Goal: Complete application form

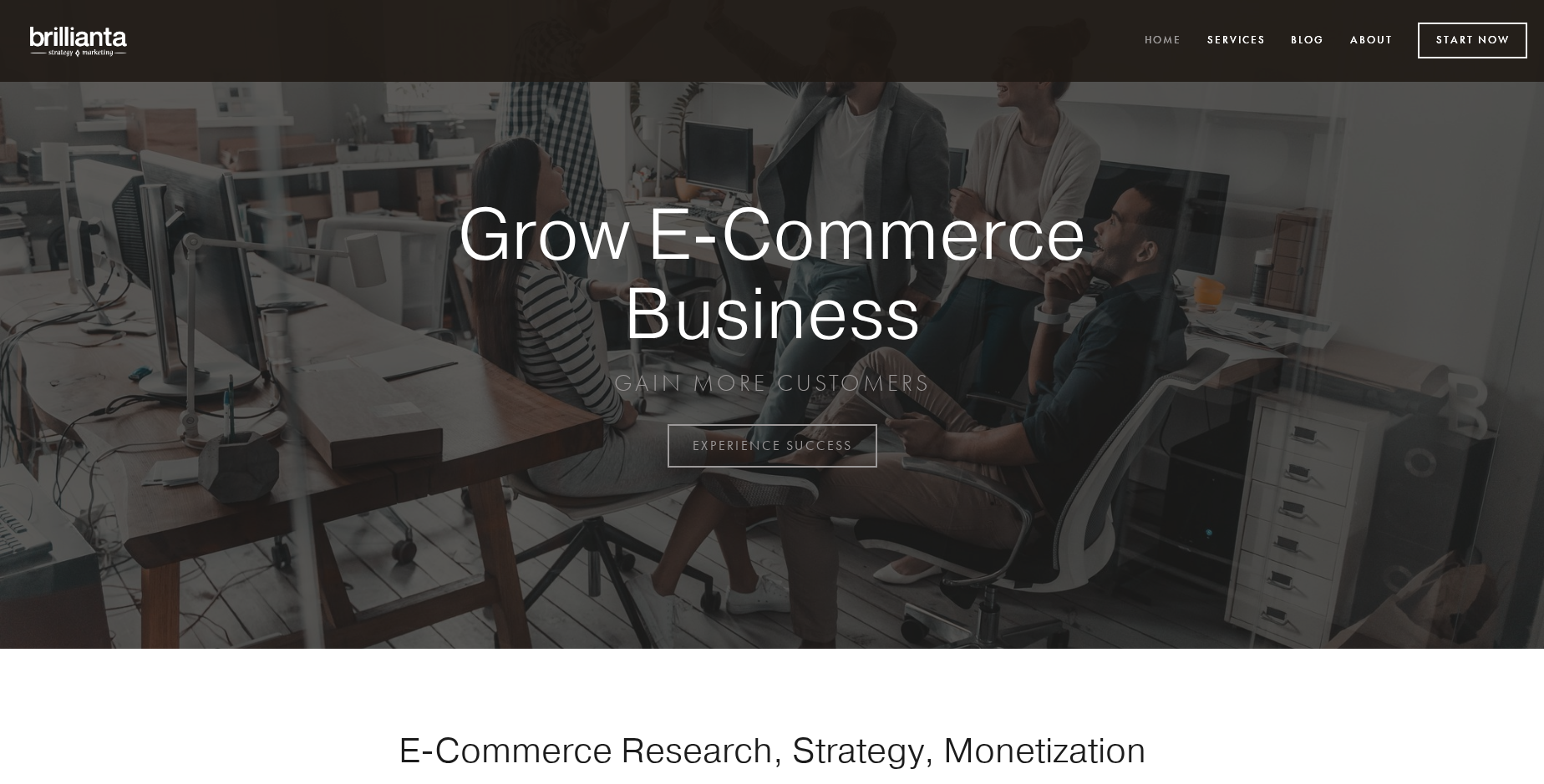
scroll to position [4378, 0]
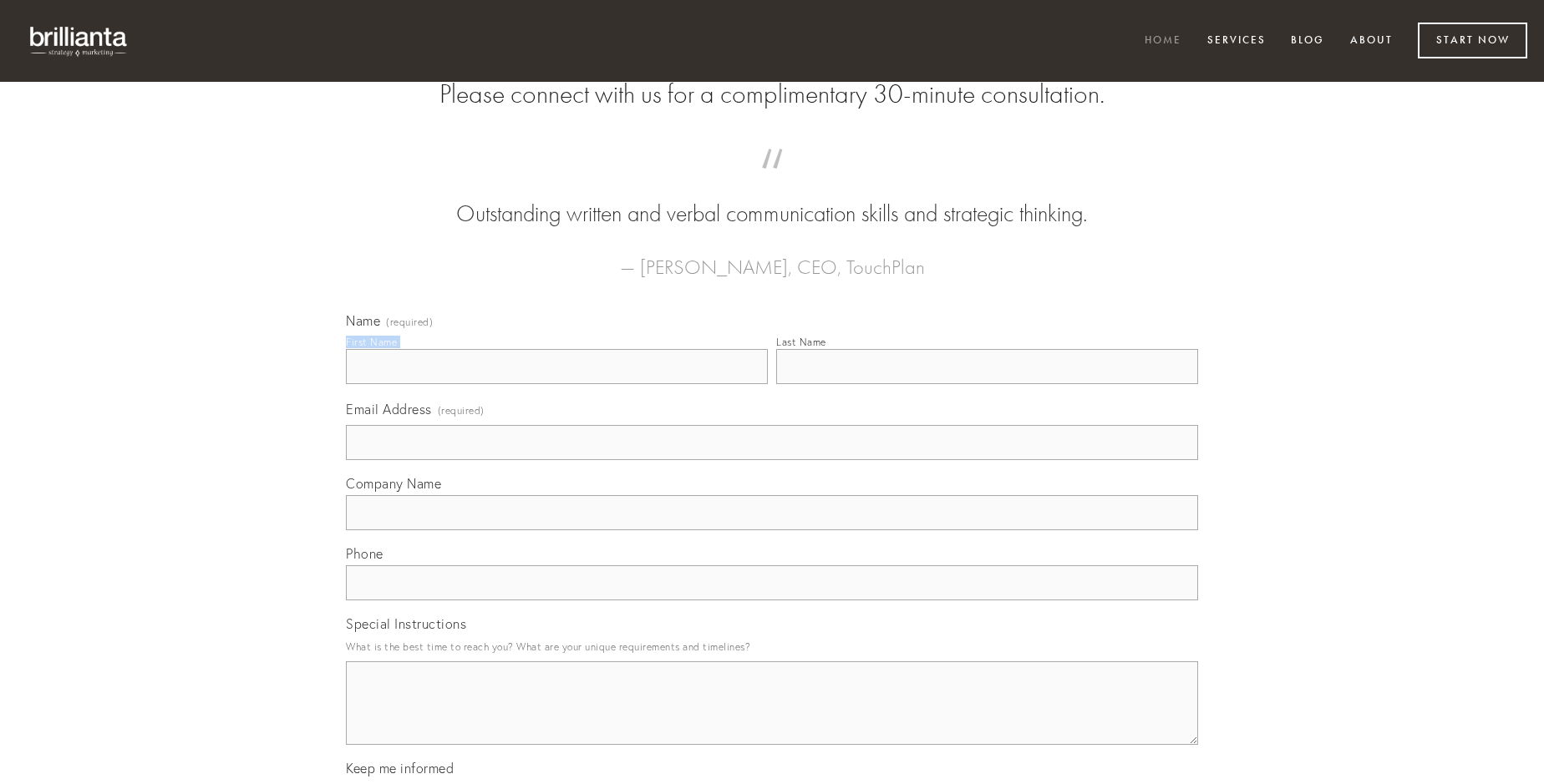
type input "[PERSON_NAME]"
click at [986, 385] on input "Last Name" at bounding box center [987, 367] width 422 height 35
type input "[PERSON_NAME]"
click at [772, 460] on input "Email Address (required)" at bounding box center [772, 443] width 852 height 35
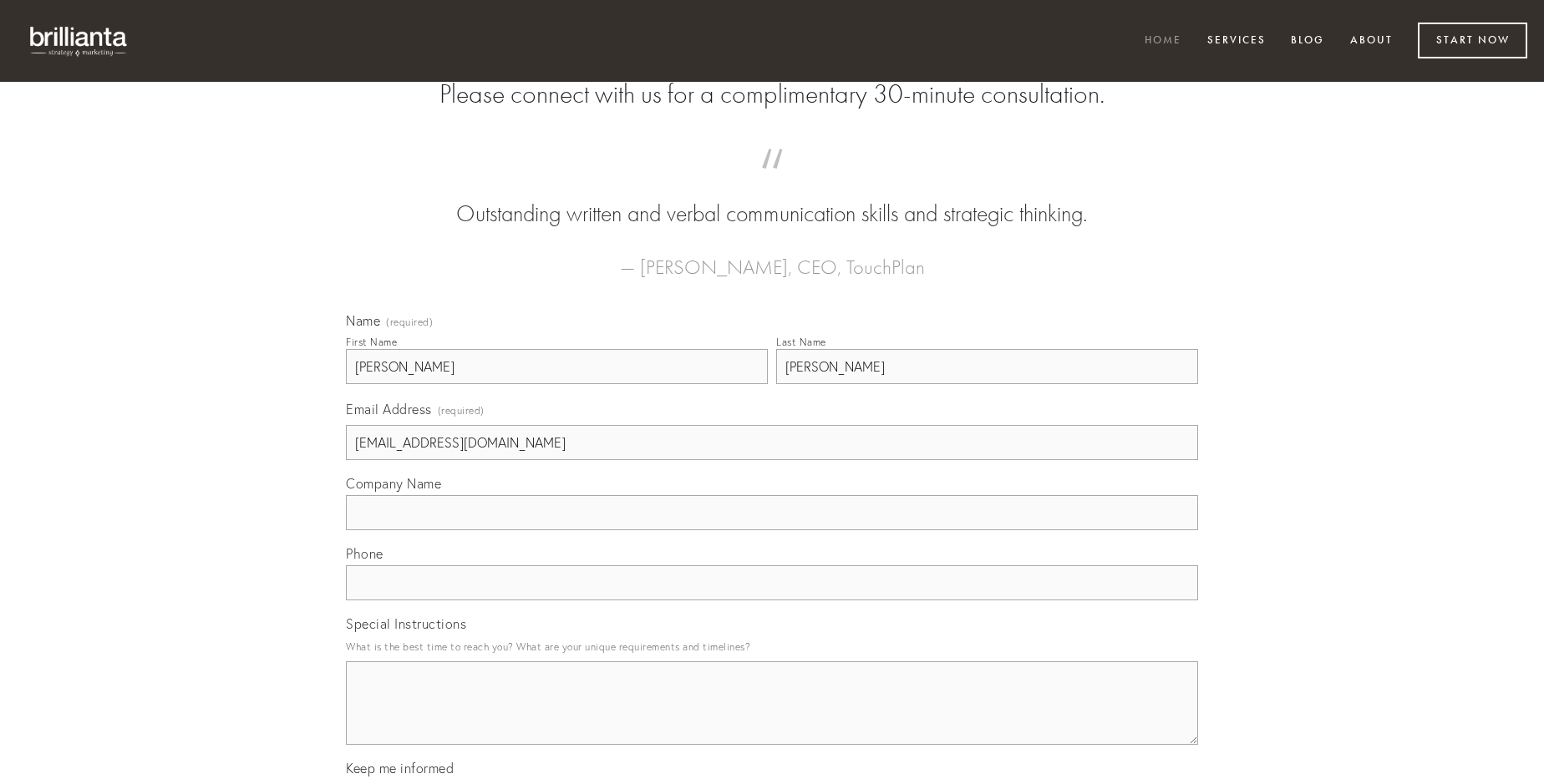
type input "[EMAIL_ADDRESS][DOMAIN_NAME]"
click at [772, 531] on input "Company Name" at bounding box center [772, 513] width 852 height 35
type input "sperno"
click at [772, 601] on input "text" at bounding box center [772, 583] width 852 height 35
click at [772, 718] on textarea "Special Instructions" at bounding box center [772, 703] width 852 height 83
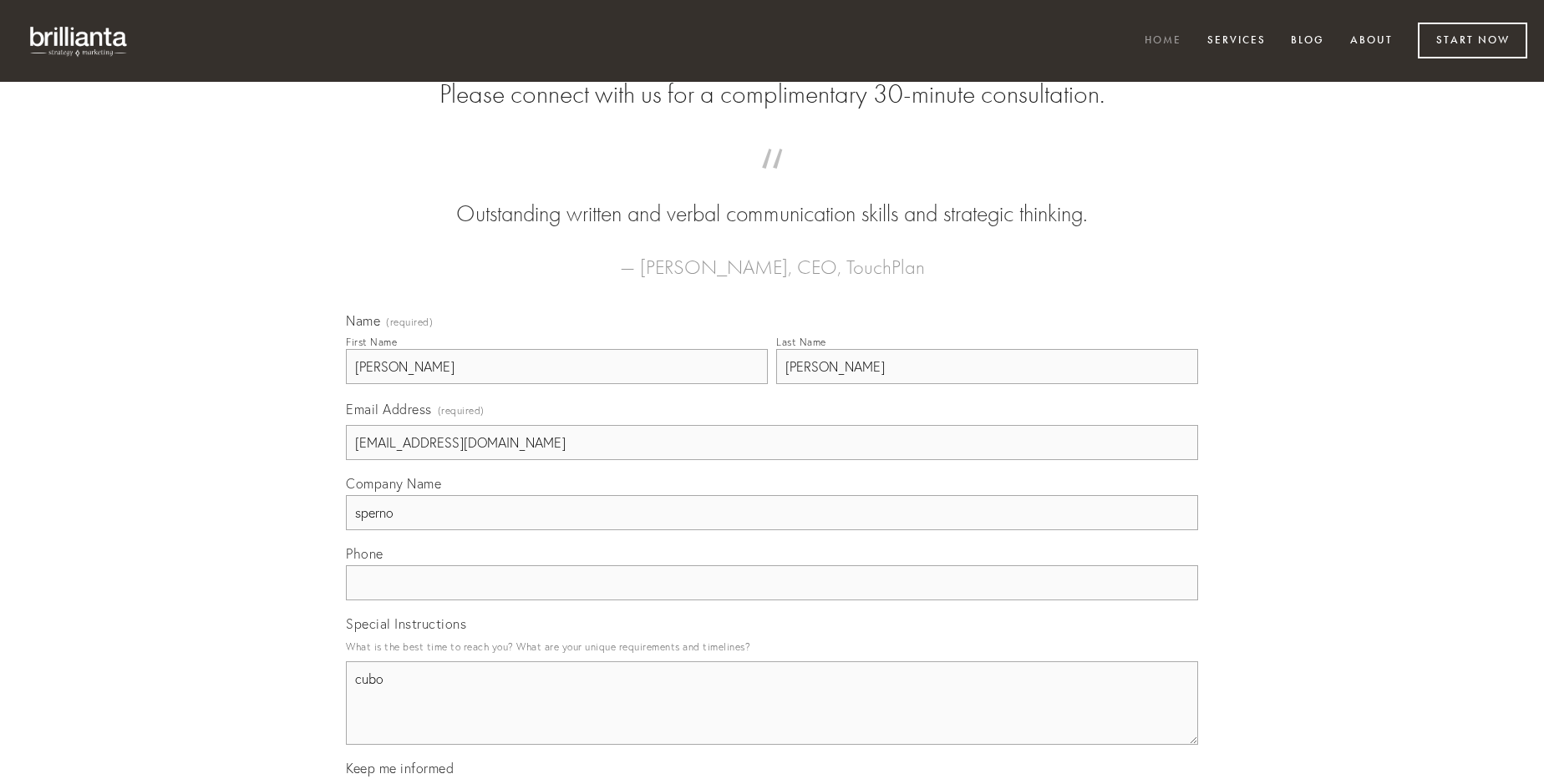
type textarea "cubo"
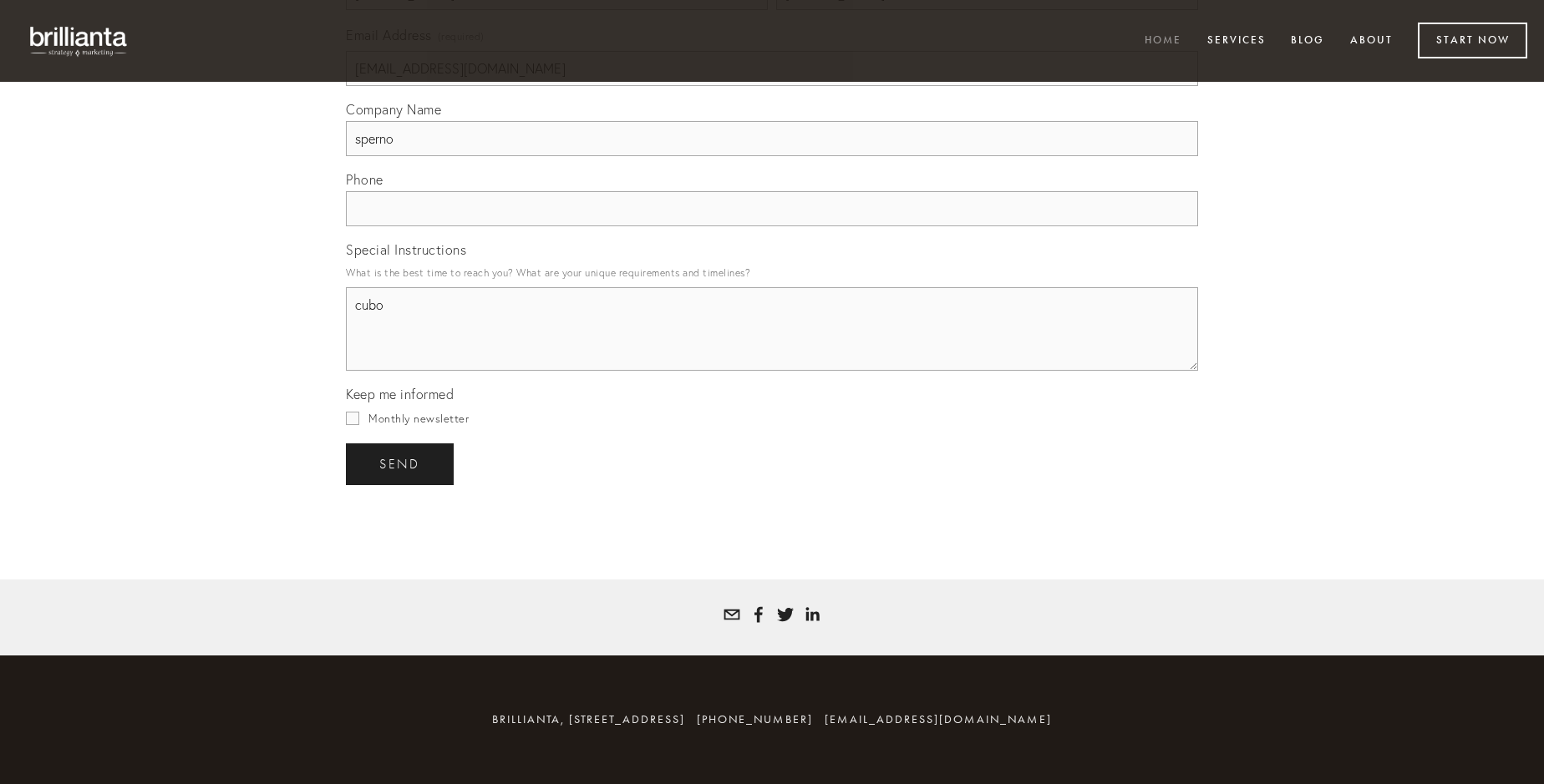
click at [401, 463] on span "send" at bounding box center [399, 464] width 41 height 15
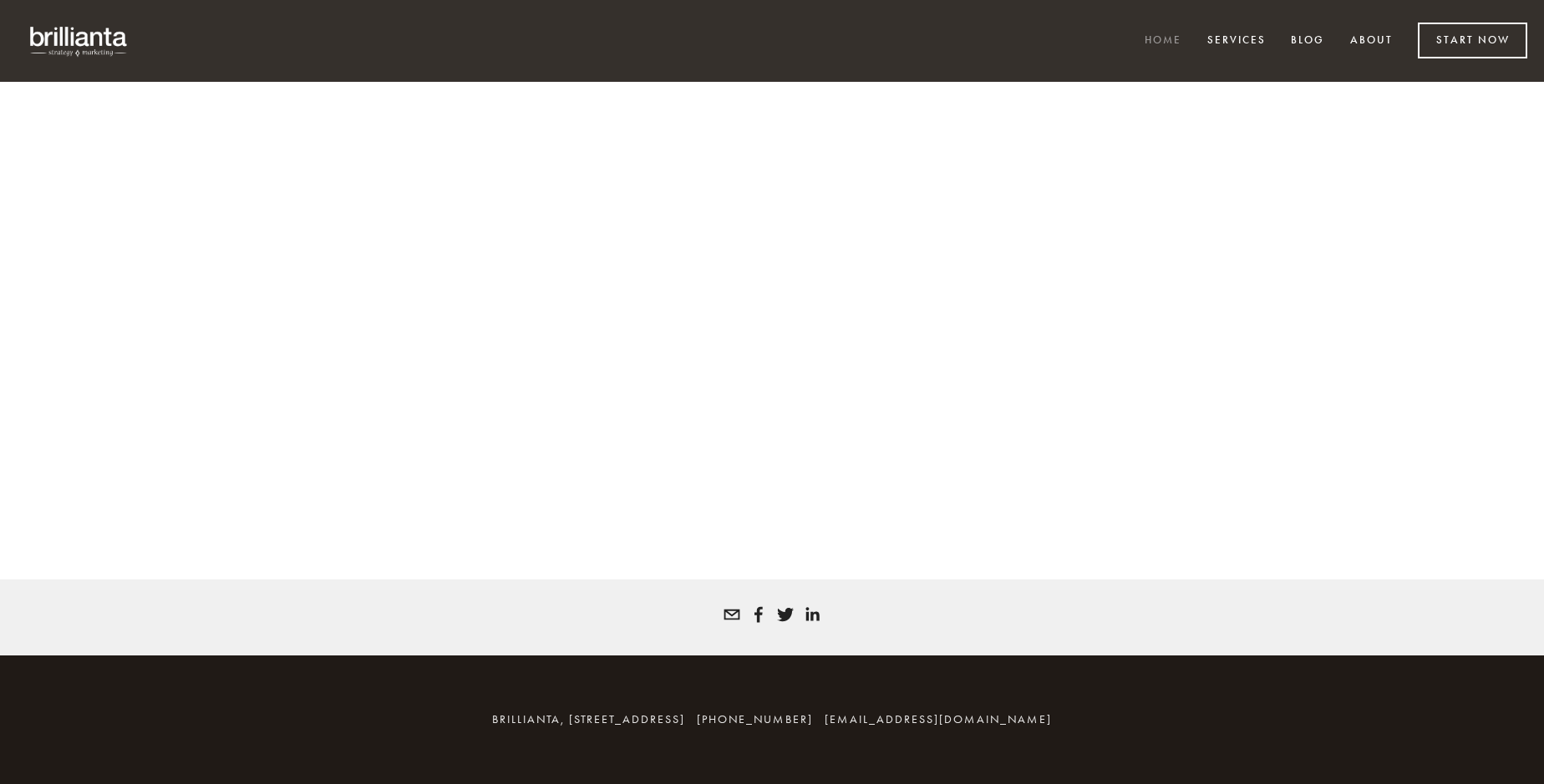
scroll to position [4356, 0]
